Goal: Navigation & Orientation: Find specific page/section

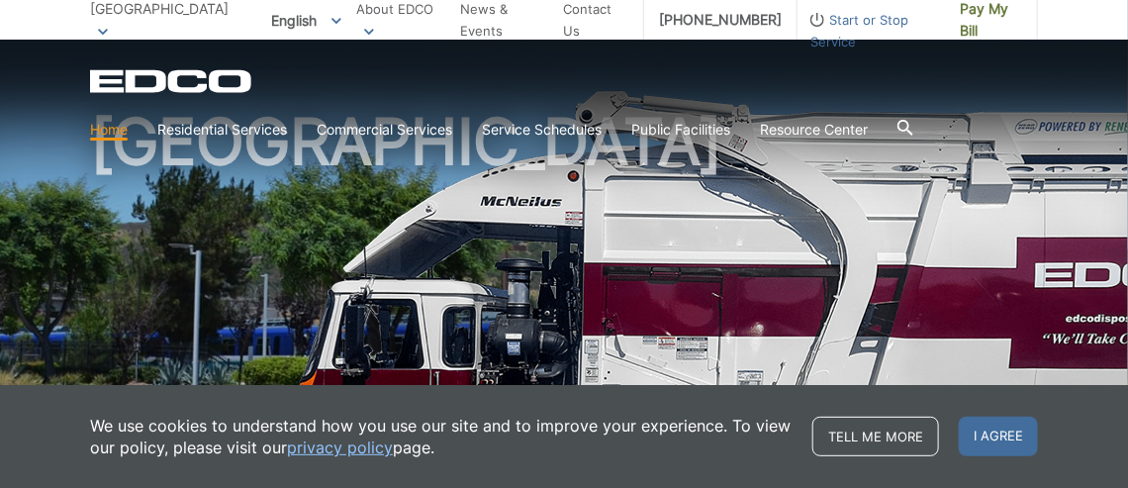
scroll to position [98, 0]
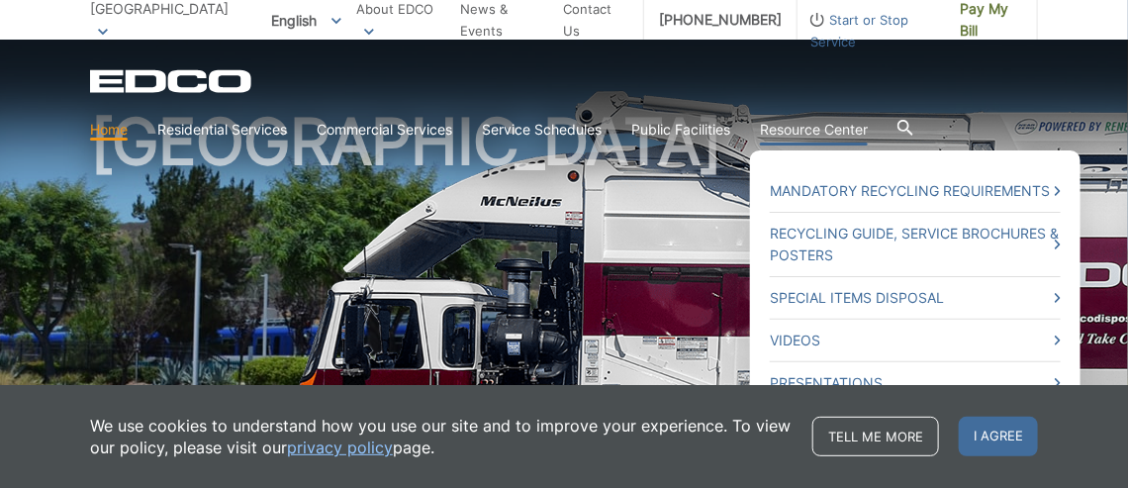
click at [843, 124] on link "Resource Center" at bounding box center [814, 130] width 108 height 22
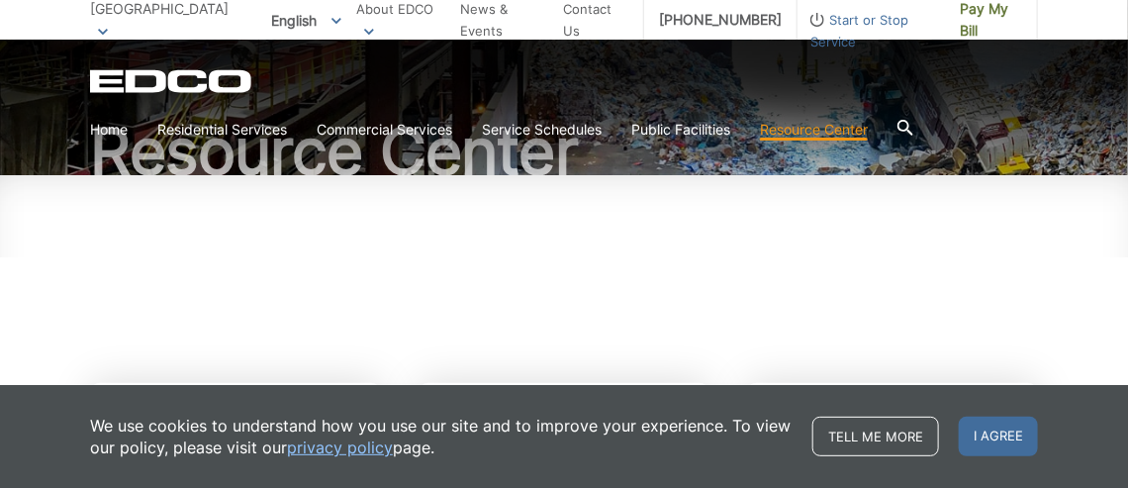
scroll to position [297, 0]
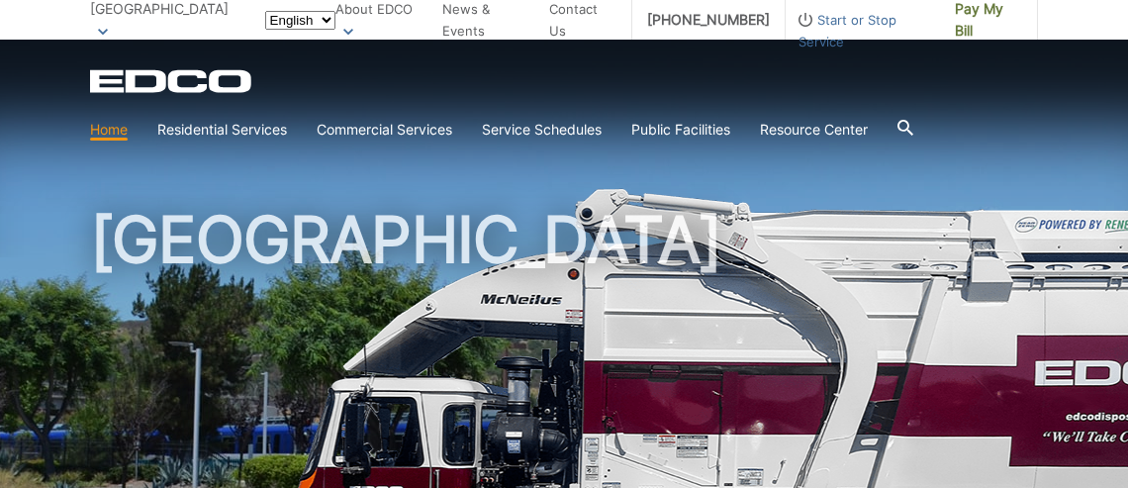
scroll to position [98, 0]
